Goal: Task Accomplishment & Management: Manage account settings

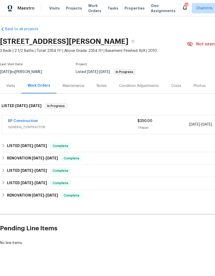
click at [25, 119] on link "BP Construction" at bounding box center [23, 121] width 30 height 4
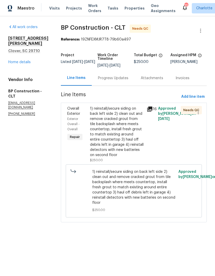
click at [150, 107] on icon at bounding box center [149, 109] width 5 height 5
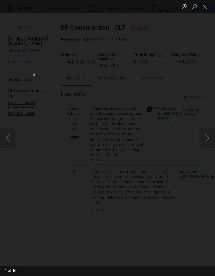
click at [205, 138] on button "Next image" at bounding box center [207, 138] width 15 height 21
click at [210, 139] on button "Next image" at bounding box center [207, 138] width 15 height 21
click at [209, 140] on button "Next image" at bounding box center [207, 138] width 15 height 21
click at [208, 140] on button "Next image" at bounding box center [207, 138] width 15 height 21
click at [207, 139] on button "Next image" at bounding box center [207, 138] width 15 height 21
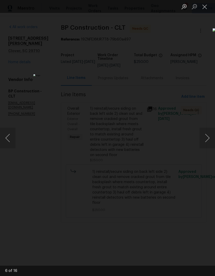
click at [208, 140] on button "Next image" at bounding box center [207, 138] width 15 height 21
click at [207, 138] on button "Next image" at bounding box center [207, 138] width 15 height 21
click at [206, 137] on button "Next image" at bounding box center [207, 138] width 15 height 21
click at [207, 4] on button "Close lightbox" at bounding box center [205, 6] width 10 height 9
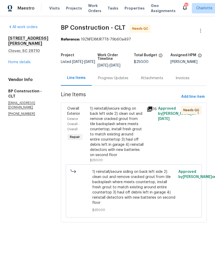
click at [69, 116] on div "Overall Exterior" at bounding box center [77, 111] width 20 height 10
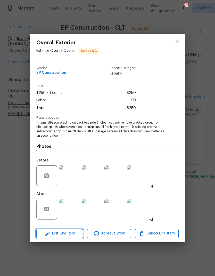
click at [67, 236] on span "Edit Line Item" at bounding box center [60, 234] width 44 height 6
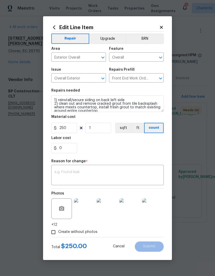
click at [162, 28] on icon at bounding box center [161, 27] width 5 height 5
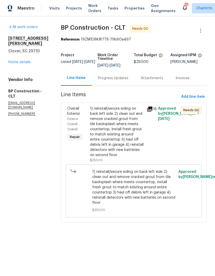
click at [73, 115] on span "Overall Exterior" at bounding box center [73, 111] width 13 height 9
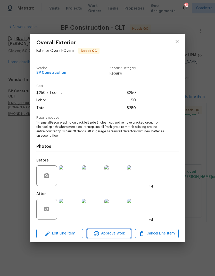
click at [119, 230] on button "Approve Work" at bounding box center [109, 233] width 44 height 9
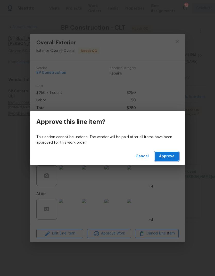
click at [174, 156] on span "Approve" at bounding box center [166, 156] width 15 height 6
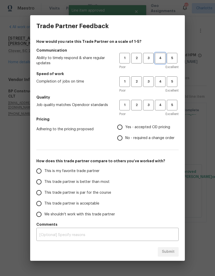
click at [160, 55] on button "4" at bounding box center [160, 58] width 11 height 11
click at [157, 82] on span "4" at bounding box center [161, 82] width 10 height 6
click at [158, 105] on span "4" at bounding box center [161, 105] width 10 height 6
click at [122, 127] on input "Yes - accepted OD pricing" at bounding box center [120, 127] width 11 height 11
radio input "true"
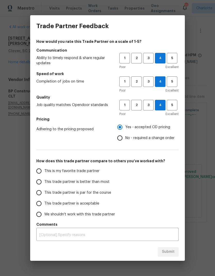
click at [44, 182] on input "This trade partner is better than most" at bounding box center [39, 182] width 11 height 11
click at [169, 248] on button "Submit" at bounding box center [168, 252] width 21 height 10
radio input "true"
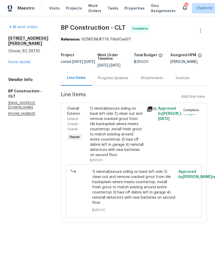
radio input "false"
